Goal: Task Accomplishment & Management: Check status

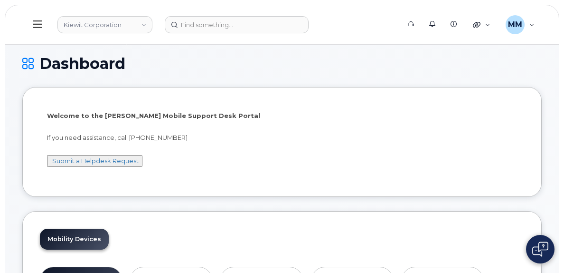
click at [28, 62] on icon at bounding box center [27, 63] width 11 height 17
click at [38, 26] on icon at bounding box center [37, 24] width 9 height 10
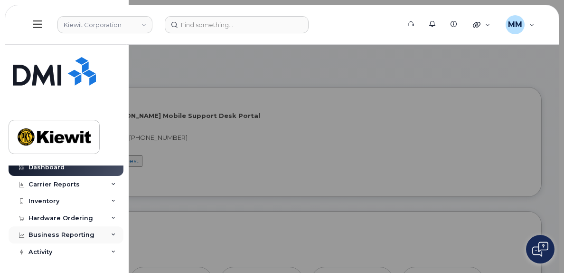
scroll to position [25, 0]
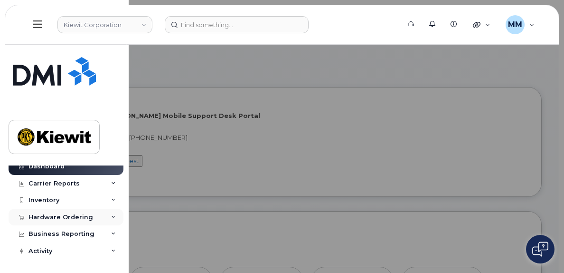
click at [72, 215] on div "Hardware Ordering" at bounding box center [60, 217] width 65 height 8
click at [57, 251] on link "Orders" at bounding box center [74, 253] width 98 height 18
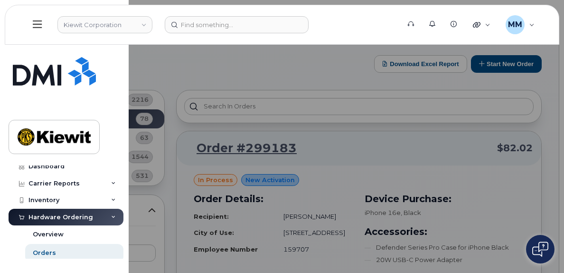
click at [182, 75] on div at bounding box center [282, 136] width 564 height 273
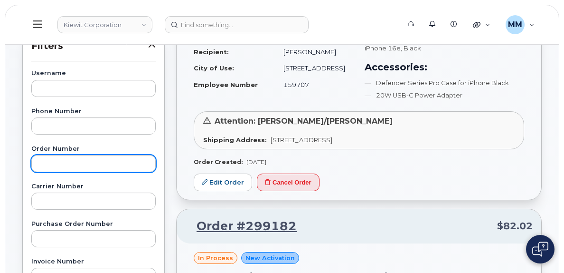
scroll to position [142, 0]
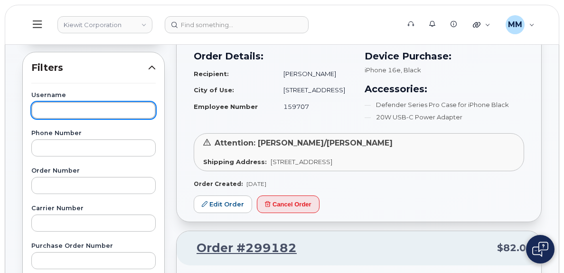
click at [47, 106] on input "text" at bounding box center [93, 110] width 124 height 17
paste input "[PERSON_NAME]"
type input "[PERSON_NAME]"
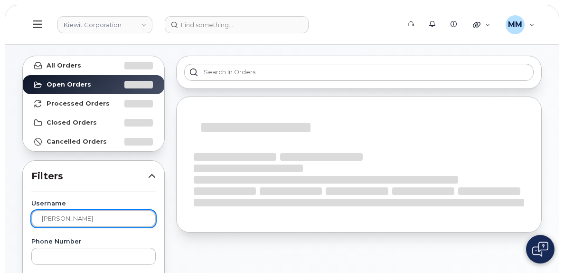
scroll to position [2, 0]
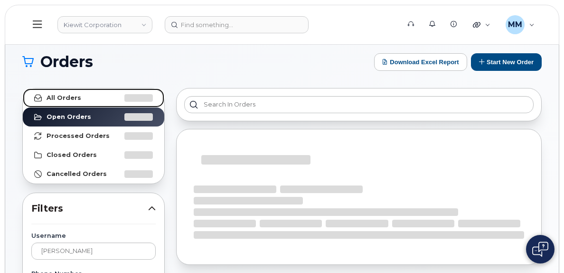
click at [69, 102] on link "All Orders" at bounding box center [94, 97] width 142 height 19
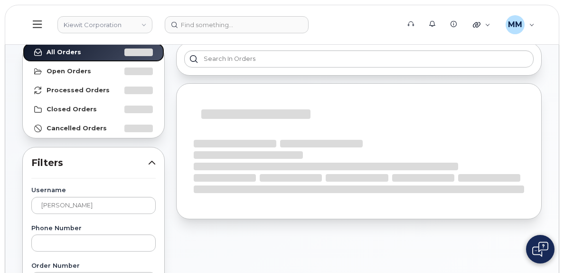
scroll to position [49, 0]
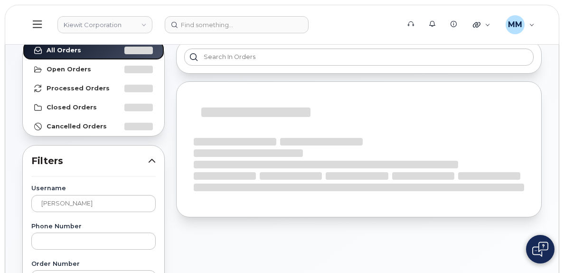
click at [23, 41] on link "All Orders" at bounding box center [94, 50] width 142 height 19
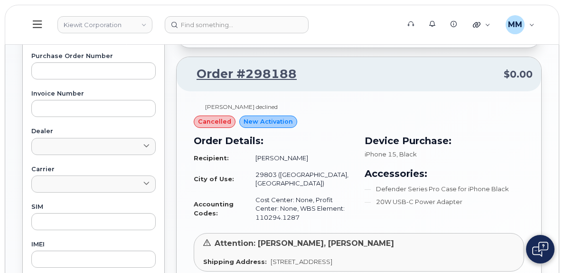
scroll to position [332, 0]
